Goal: Complete application form

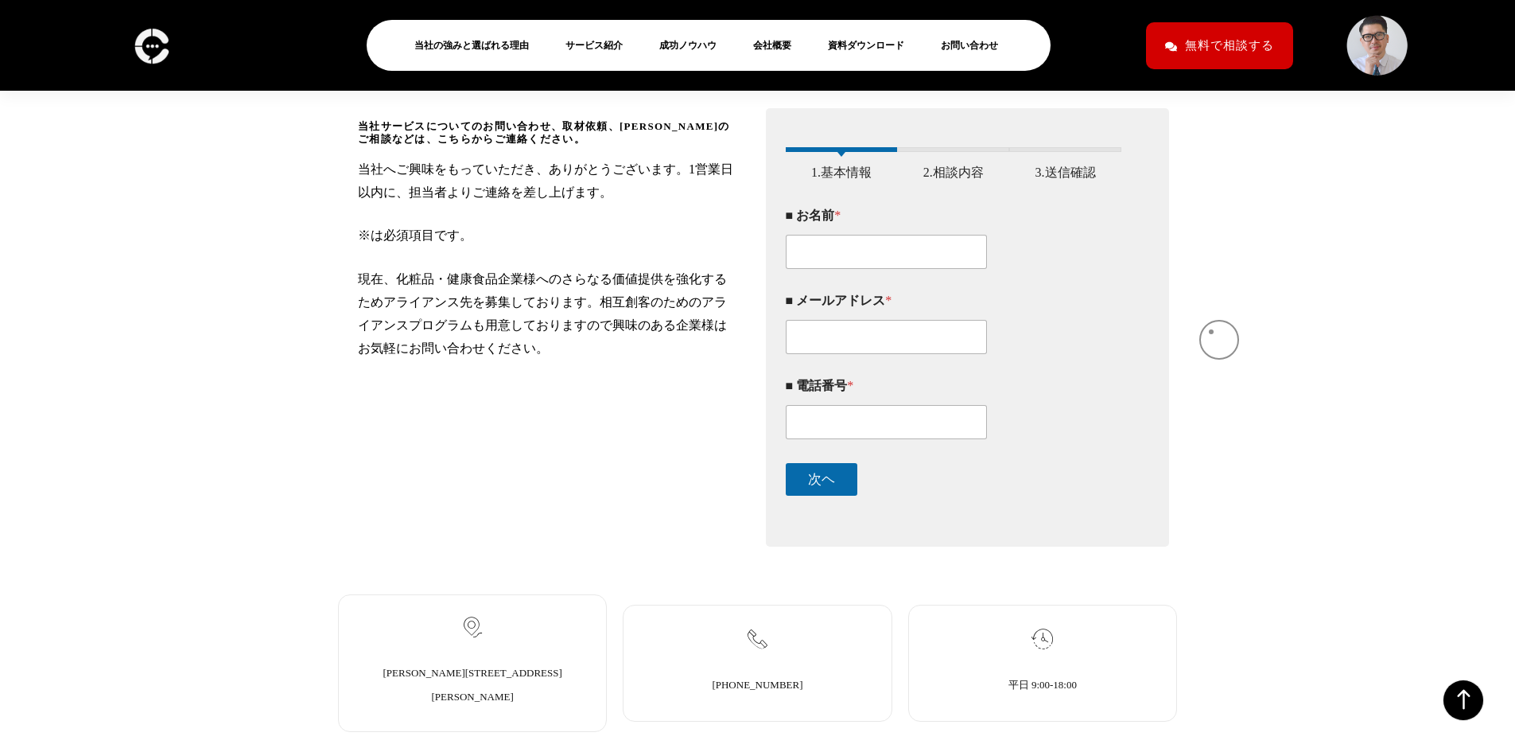
scroll to position [278, 0]
click at [787, 496] on button "次ヘ" at bounding box center [822, 480] width 72 height 33
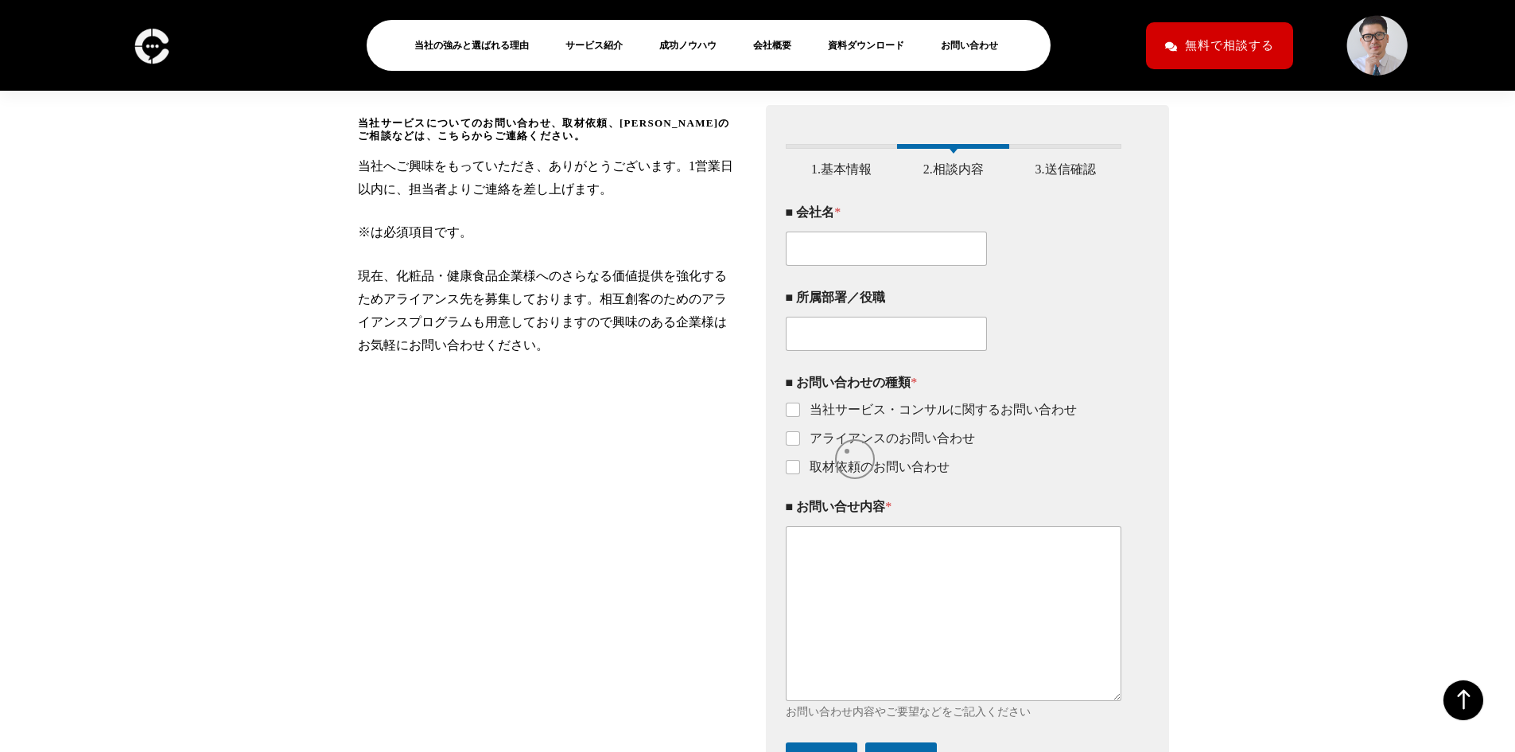
scroll to position [382, 0]
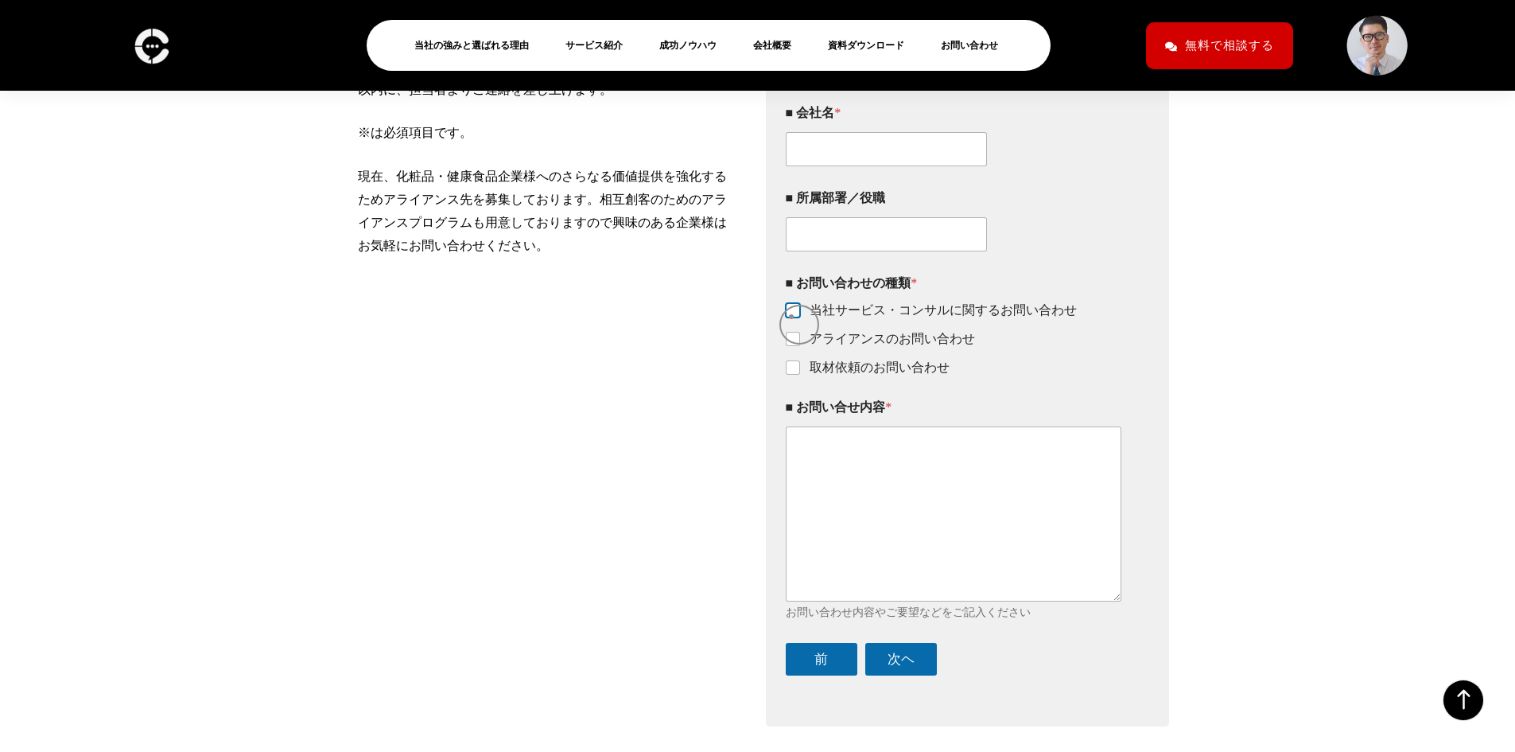
click at [791, 317] on input "当社サービス・コンサルに関するお問い合わせ" at bounding box center [793, 311] width 13 height 13
checkbox input "false"
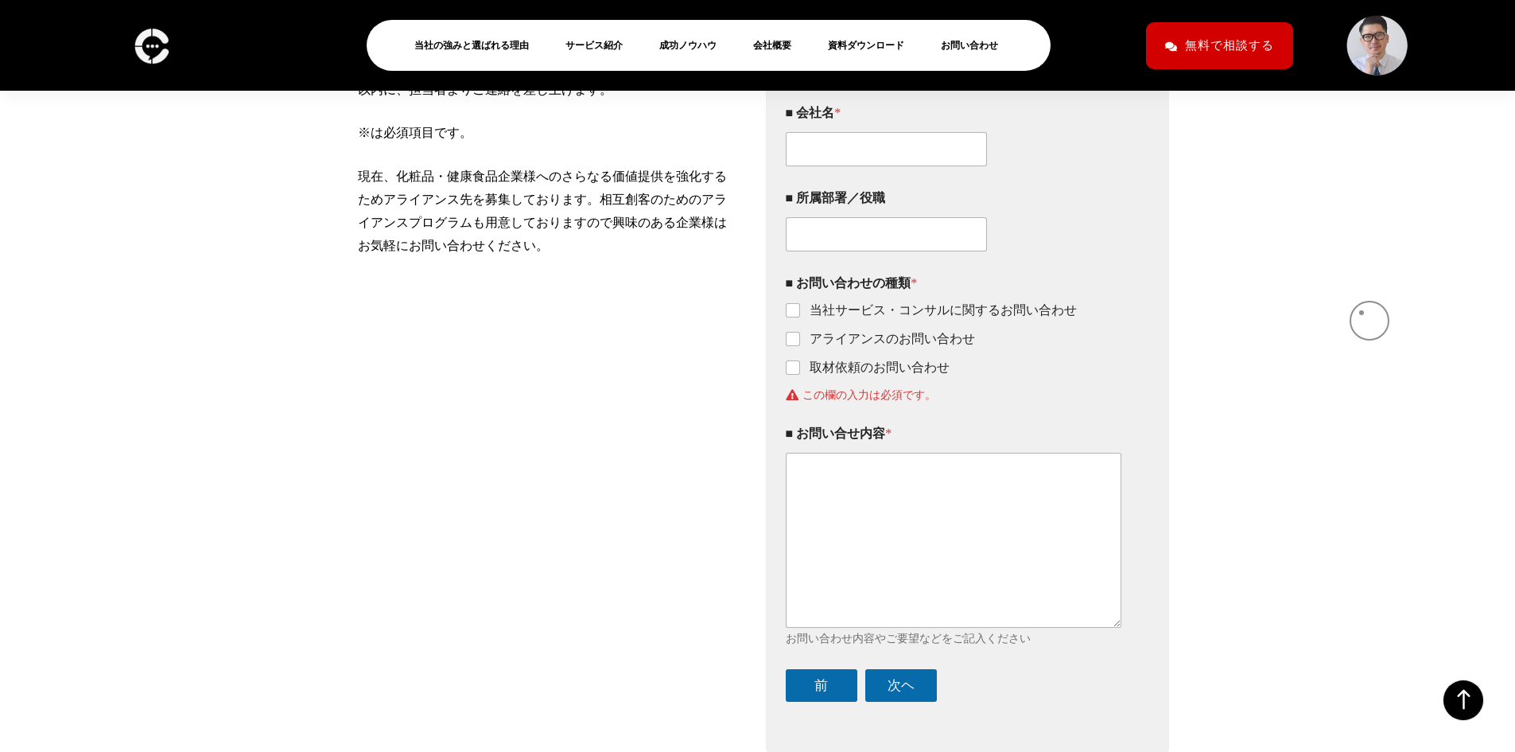
click at [1362, 313] on div "当社サービスについてのお問い合わせ、取材依頼、[PERSON_NAME]のご相談などは、こちらからご連絡ください。 当社へご興味をもっていただき、ありがとうご…" at bounding box center [757, 347] width 1515 height 826
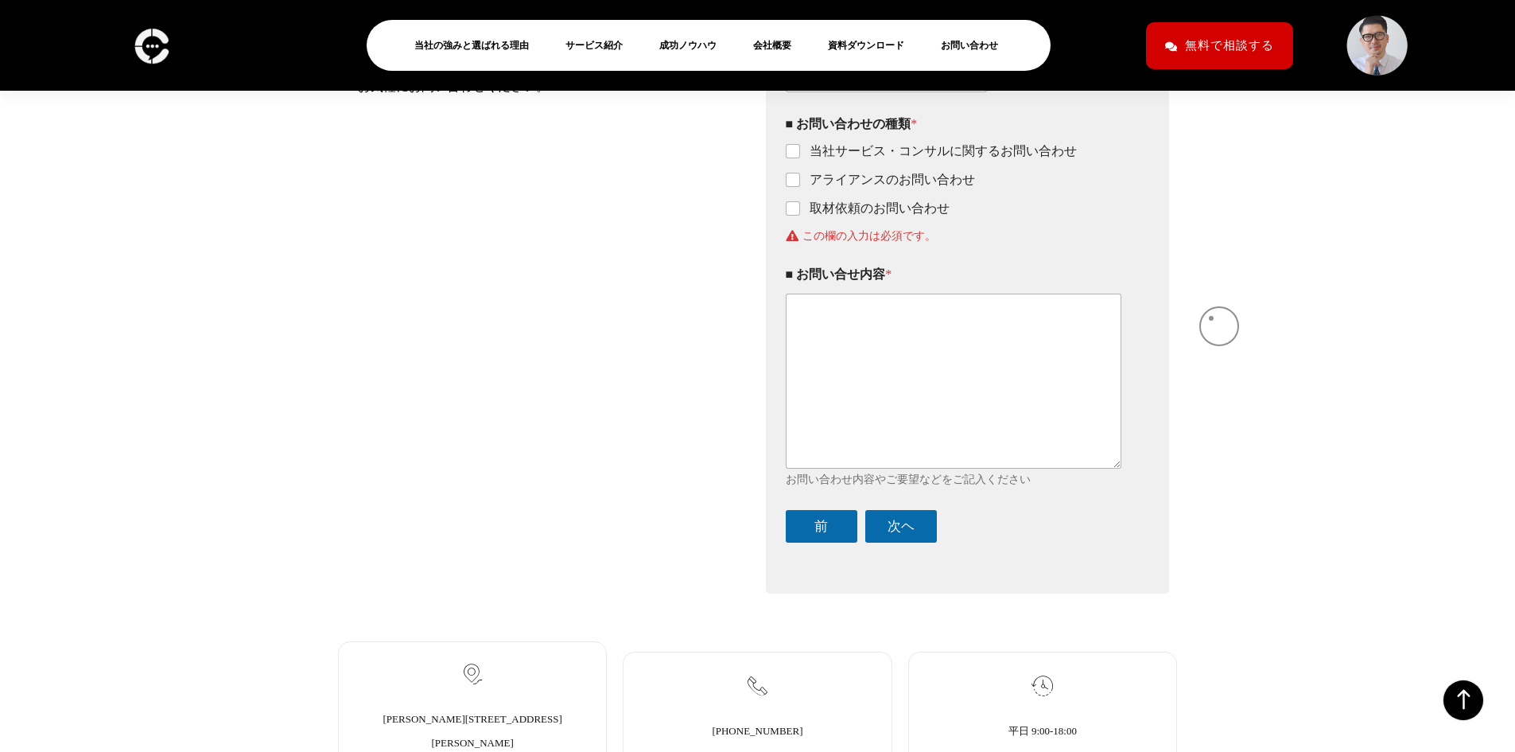
scroll to position [528, 0]
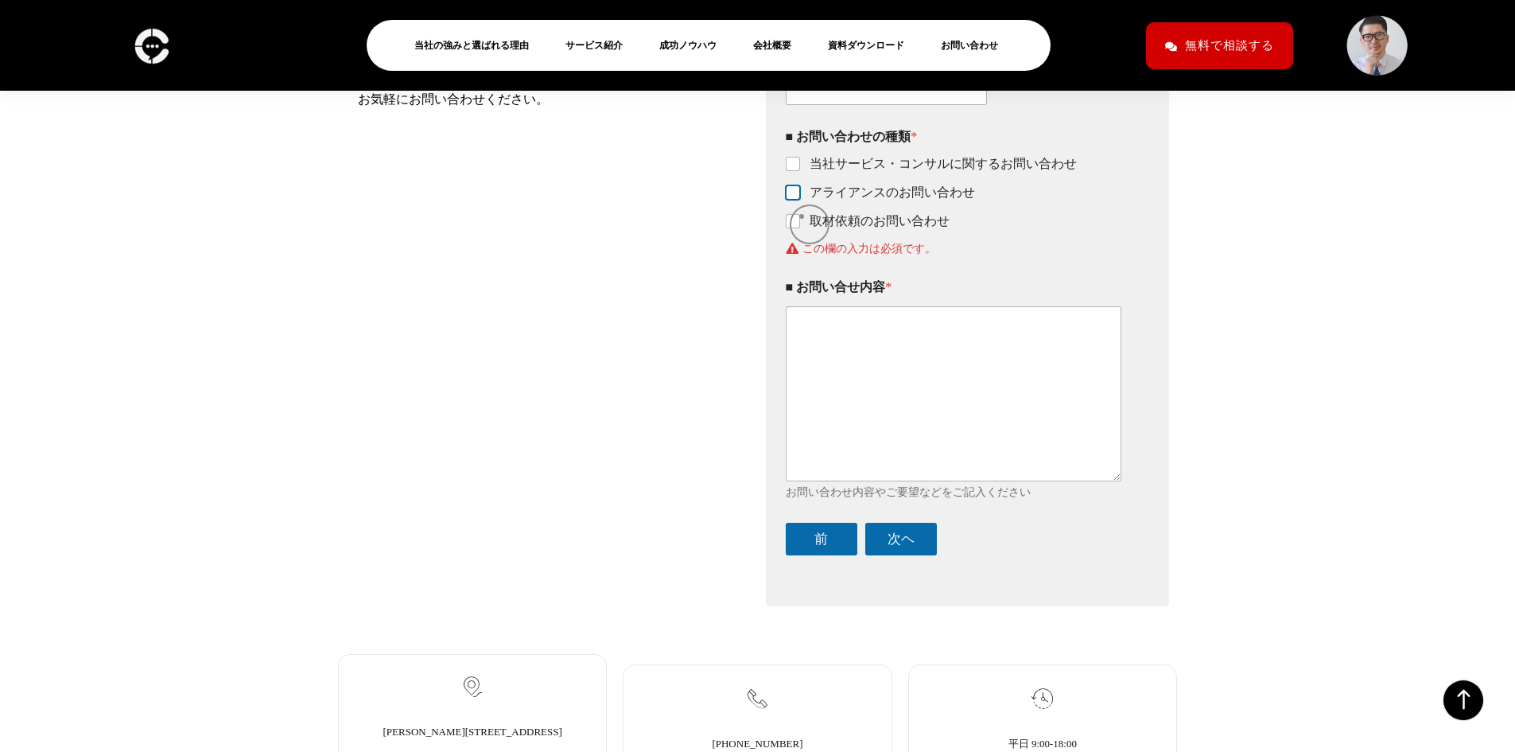
click at [799, 200] on input "アライアンスのお問い合わせ" at bounding box center [793, 193] width 13 height 13
checkbox input "true"
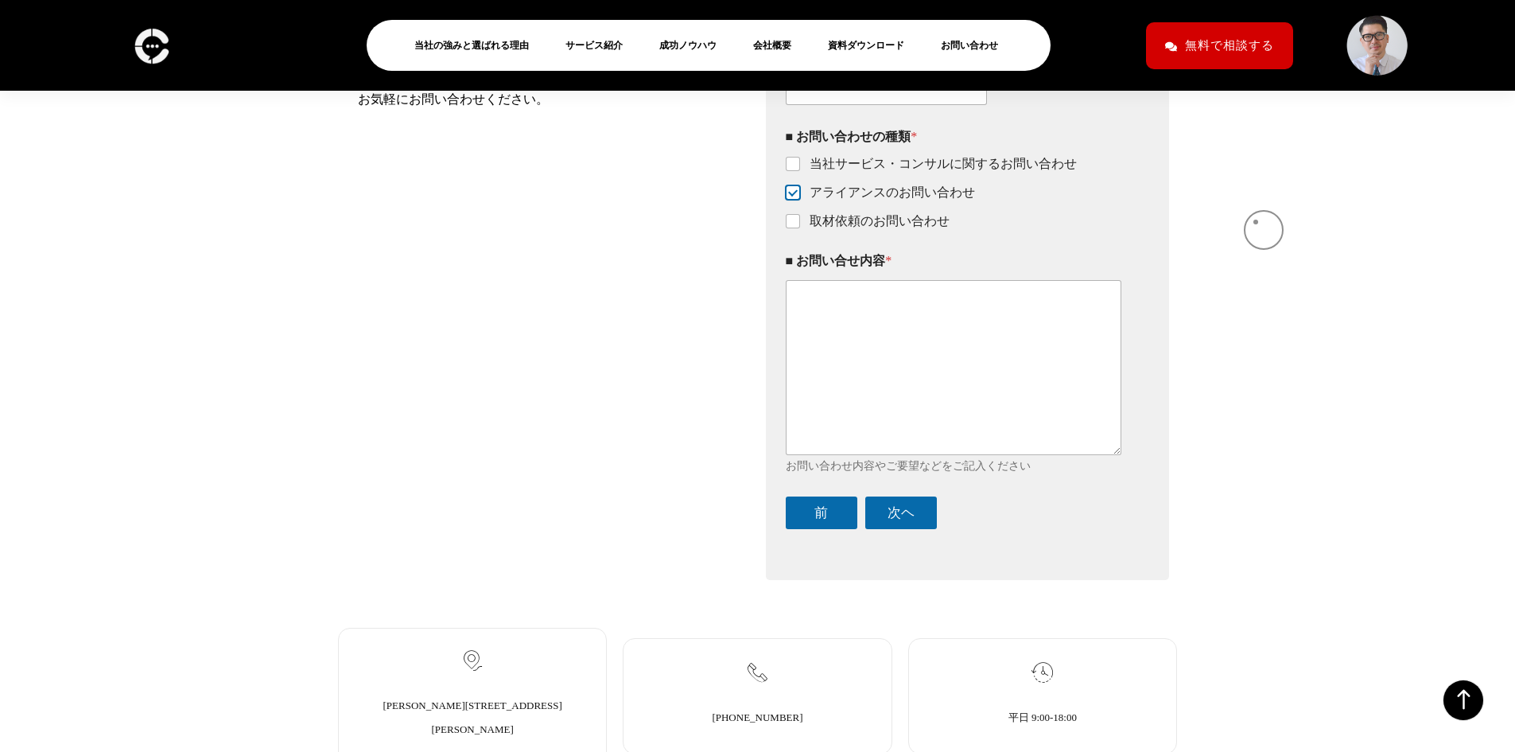
click at [1261, 224] on div "当社サービスについてのお問い合わせ、取材依頼、[PERSON_NAME]のご相談などは、こちらからご連絡ください。 当社へご興味をもっていただき、ありがとうご…" at bounding box center [757, 188] width 1515 height 800
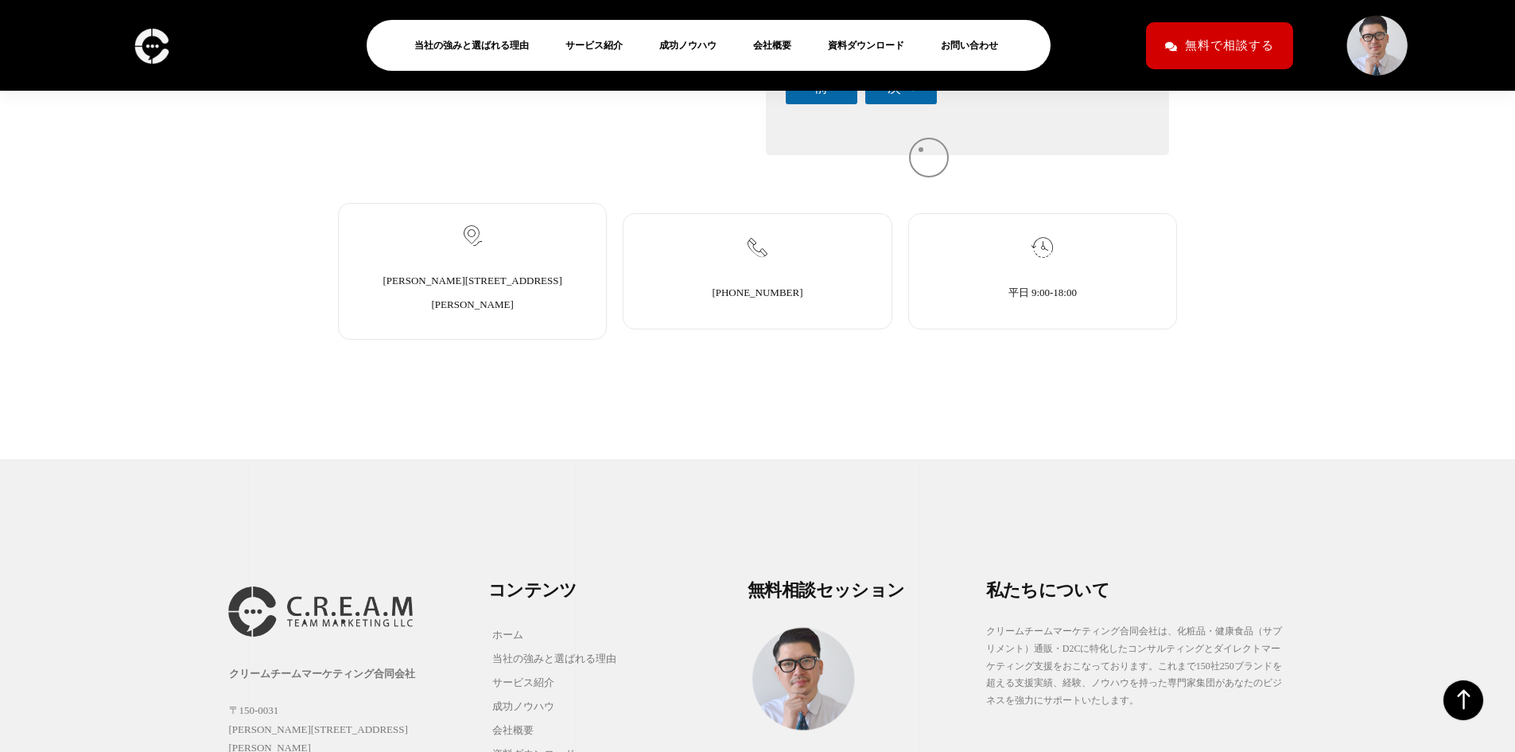
scroll to position [978, 0]
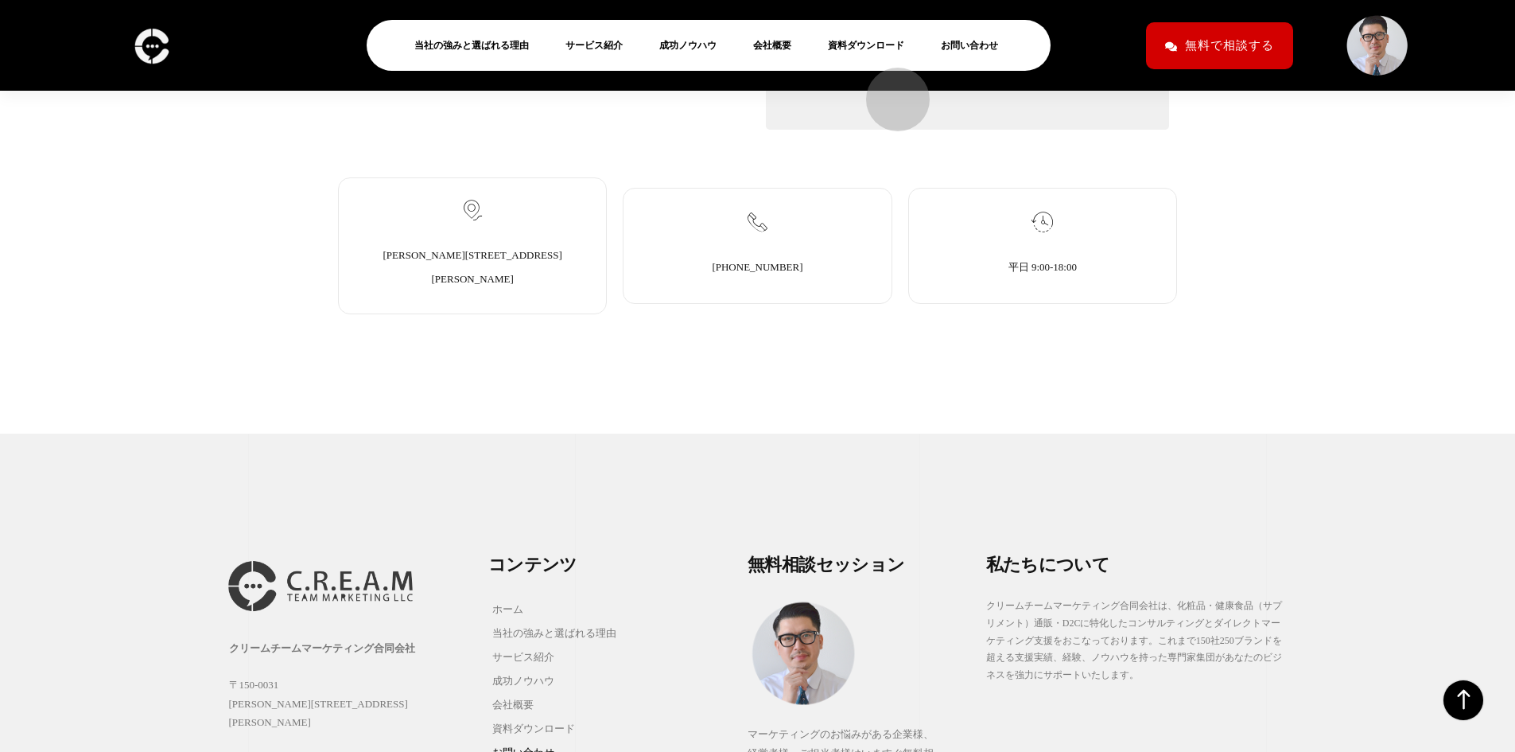
click at [890, 79] on button "次ヘ" at bounding box center [901, 62] width 72 height 33
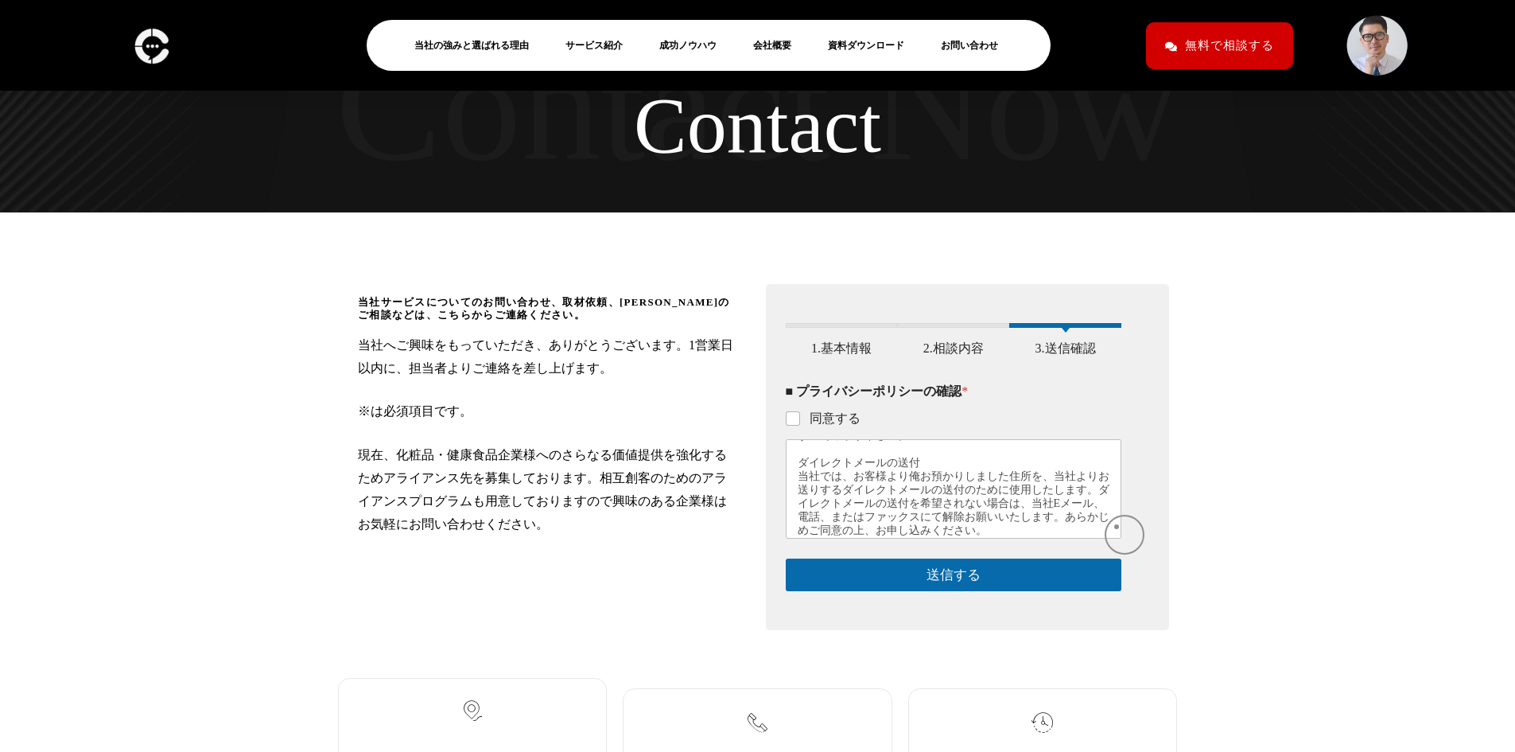
scroll to position [265, 0]
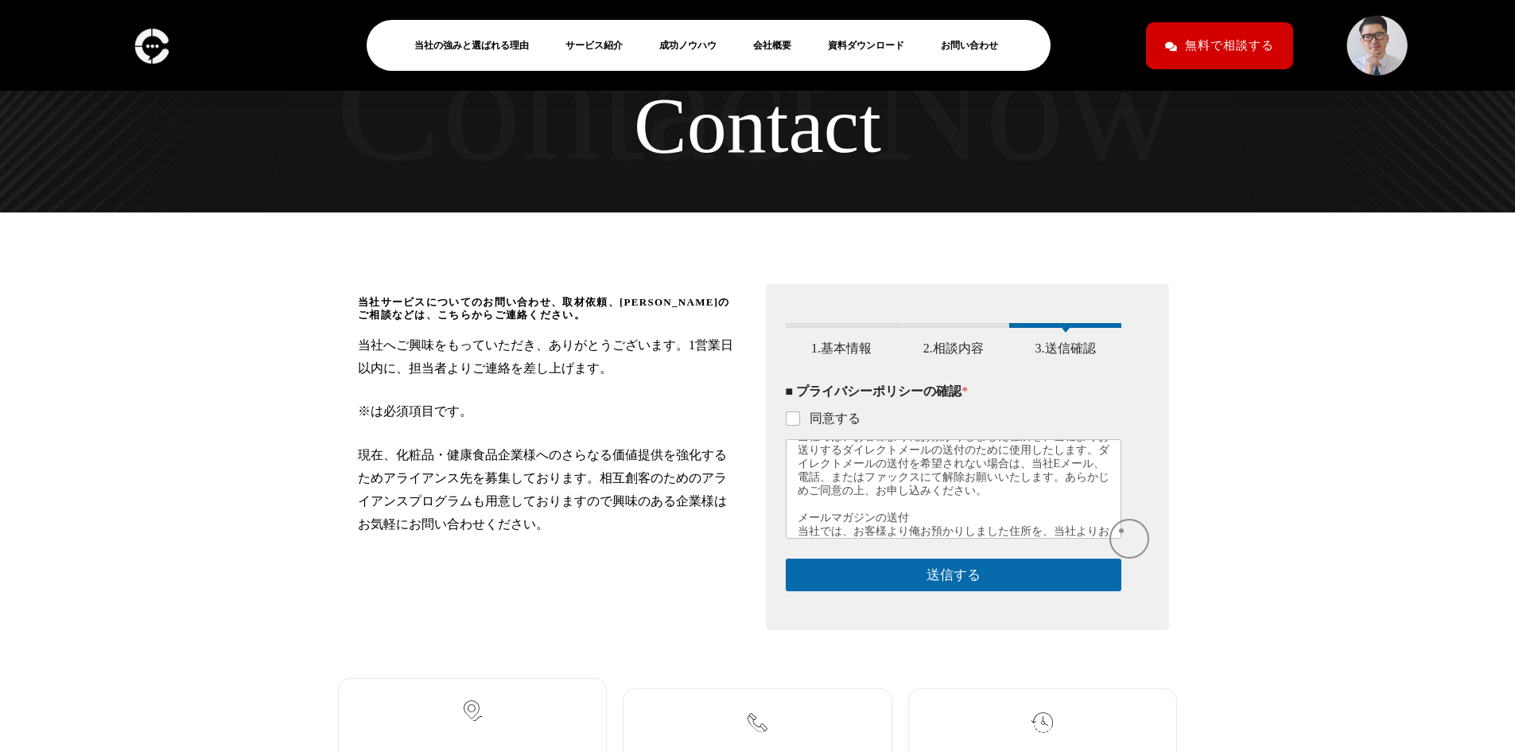
drag, startPoint x: 1122, startPoint y: 513, endPoint x: 1122, endPoint y: 531, distance: 18.3
click at [1122, 531] on div "このフォームに入力するには、ブラウザーで JavaScript を有効にしてください。 1 1.基本情報 2 2.相談内容 3 3.送信確認 ■ お名前 * …" at bounding box center [968, 457] width 404 height 346
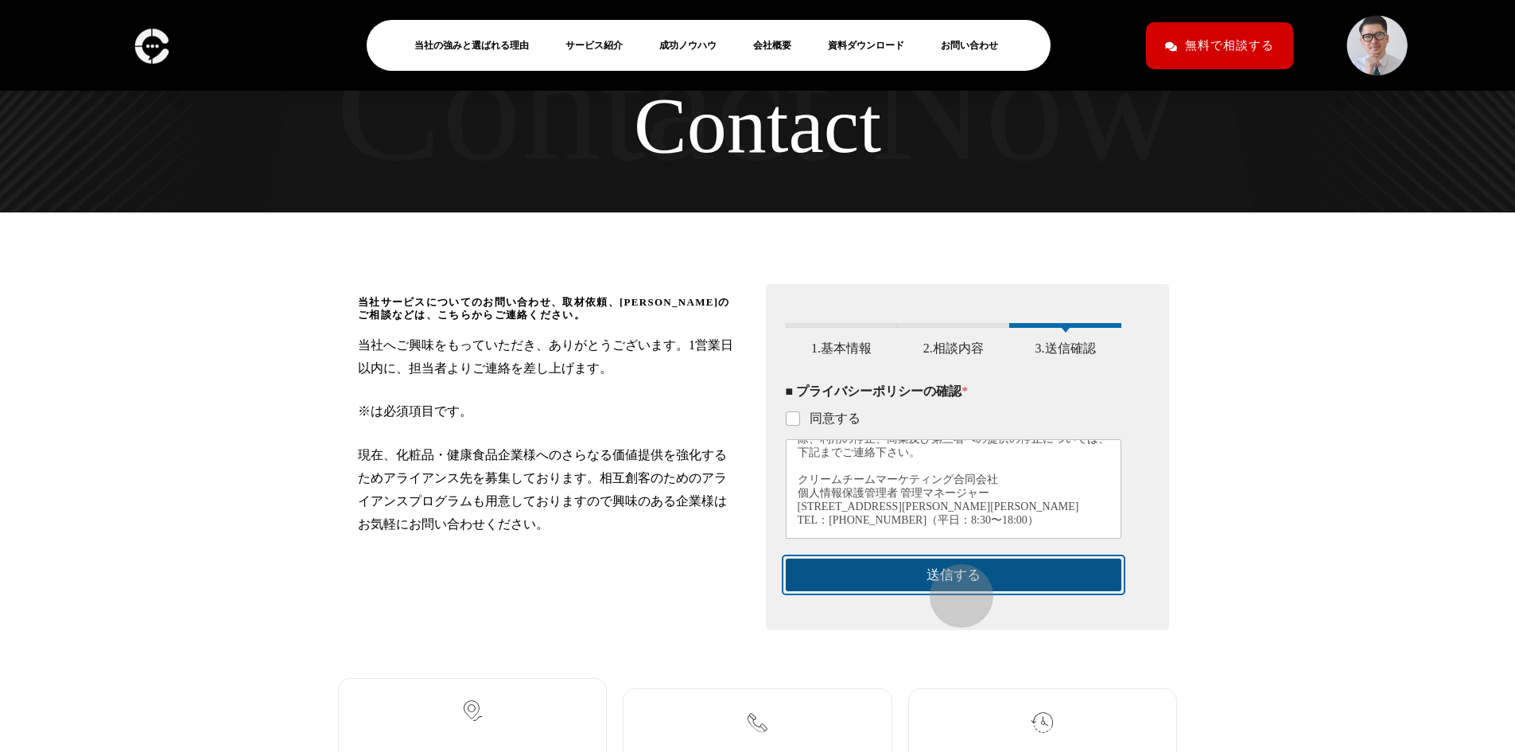
click at [953, 588] on button "送信する" at bounding box center [954, 574] width 336 height 33
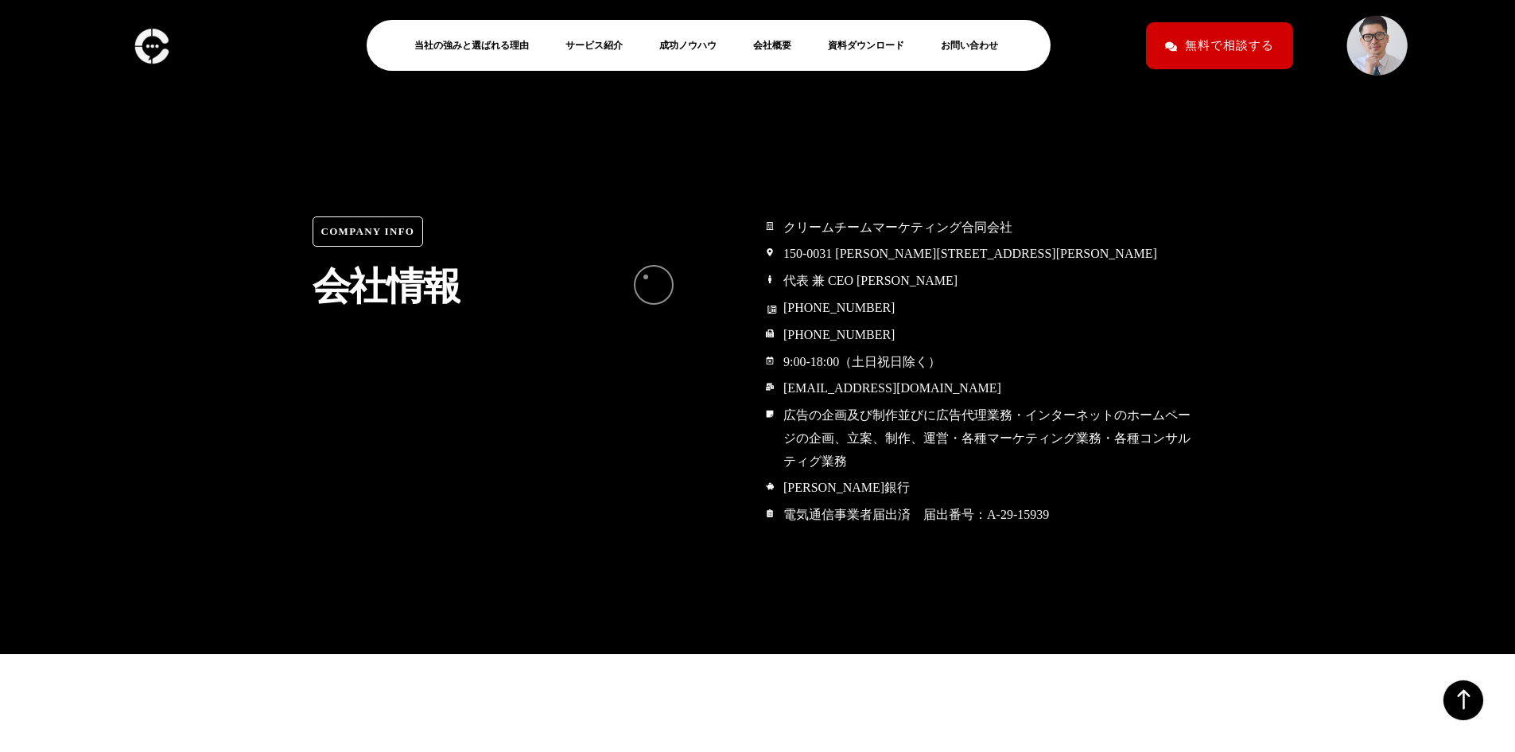
scroll to position [7495, 0]
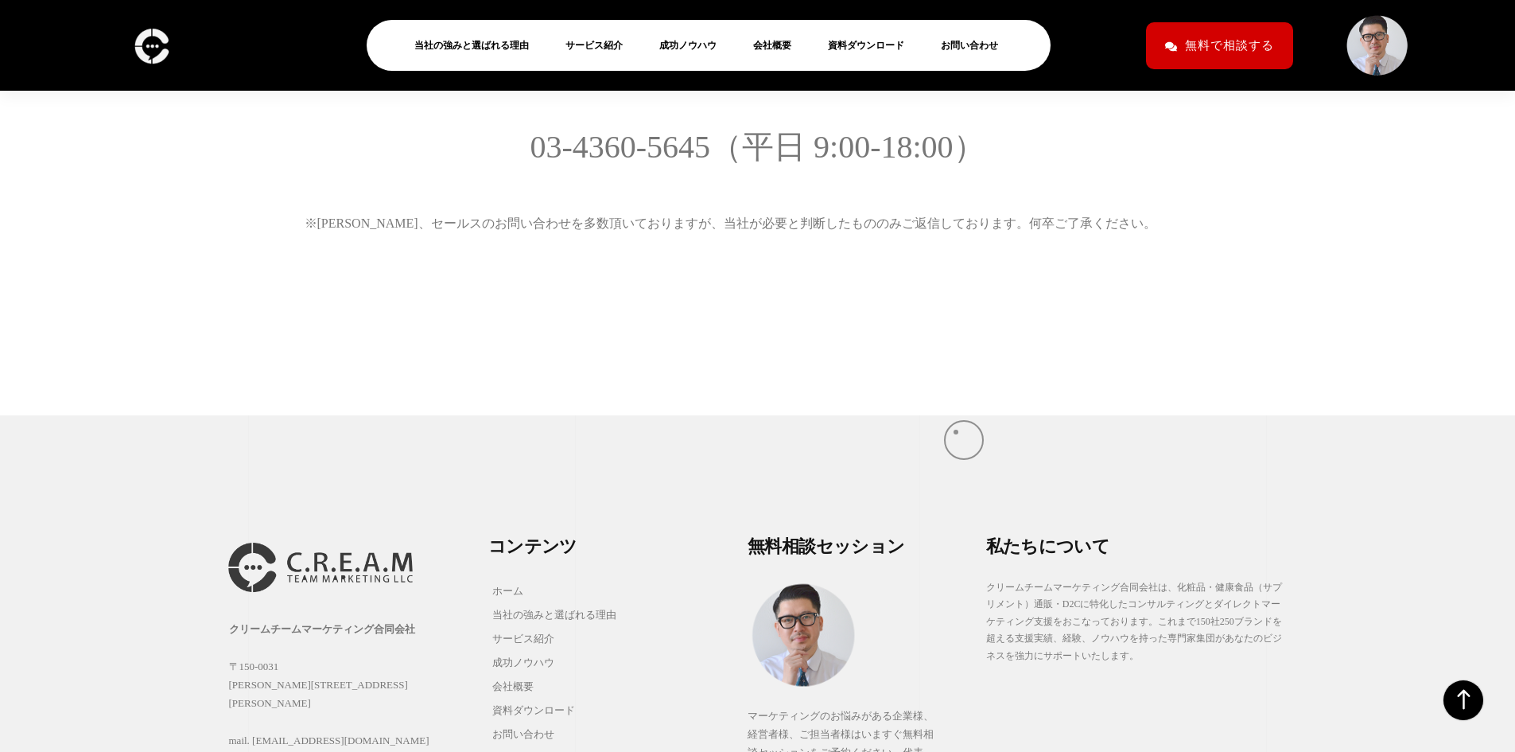
scroll to position [450, 0]
